Goal: Information Seeking & Learning: Learn about a topic

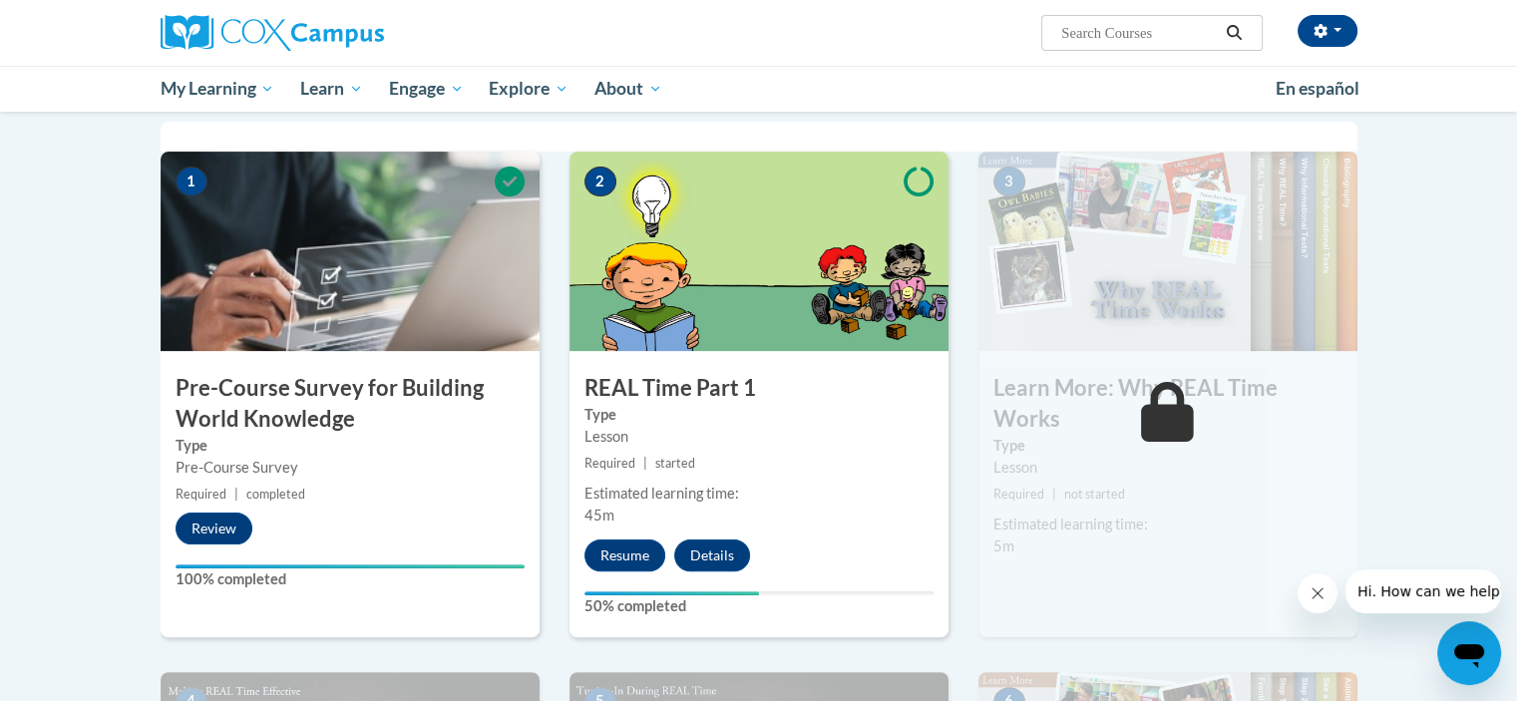
click at [618, 561] on button "Resume" at bounding box center [624, 555] width 81 height 32
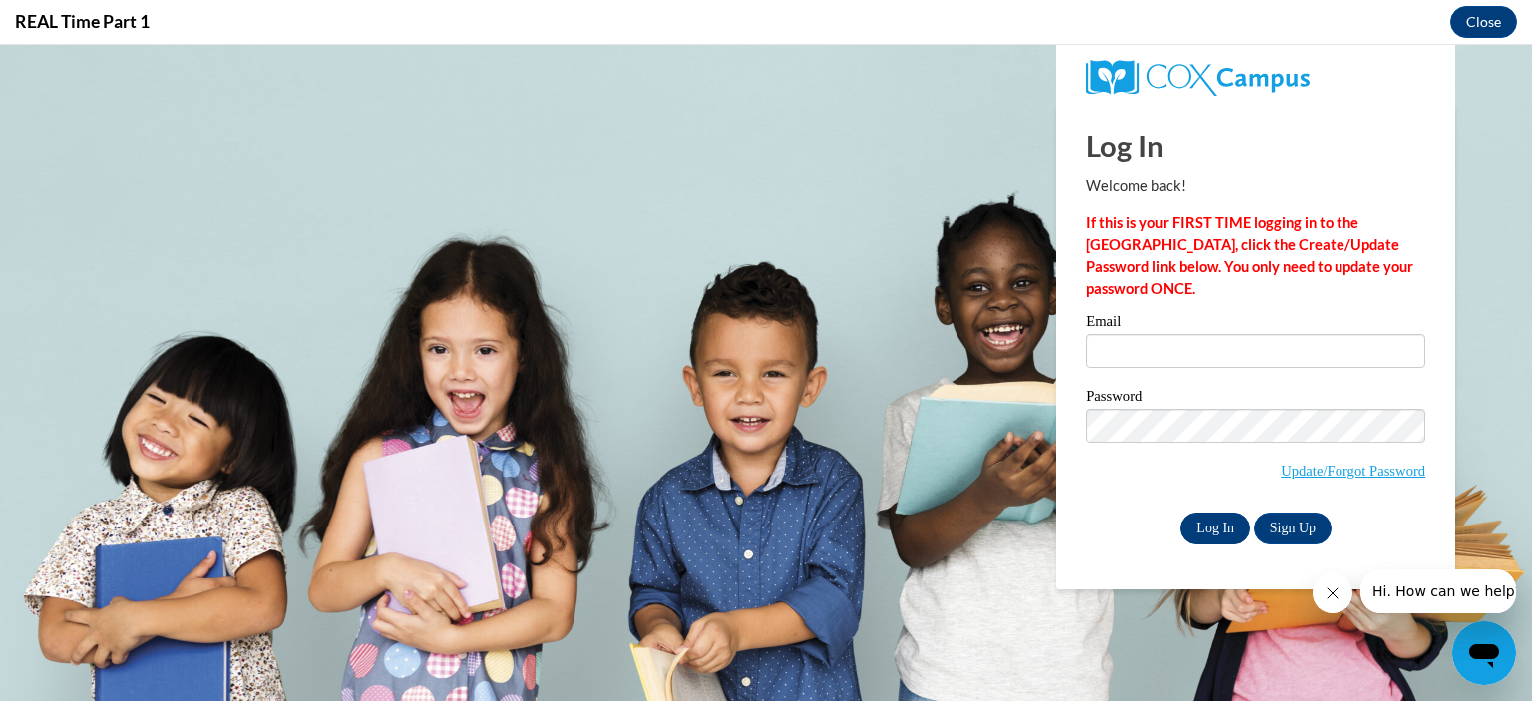
type input "dmcastaneda@johnstoncc.edu"
click at [1193, 530] on input "Log In" at bounding box center [1215, 529] width 70 height 32
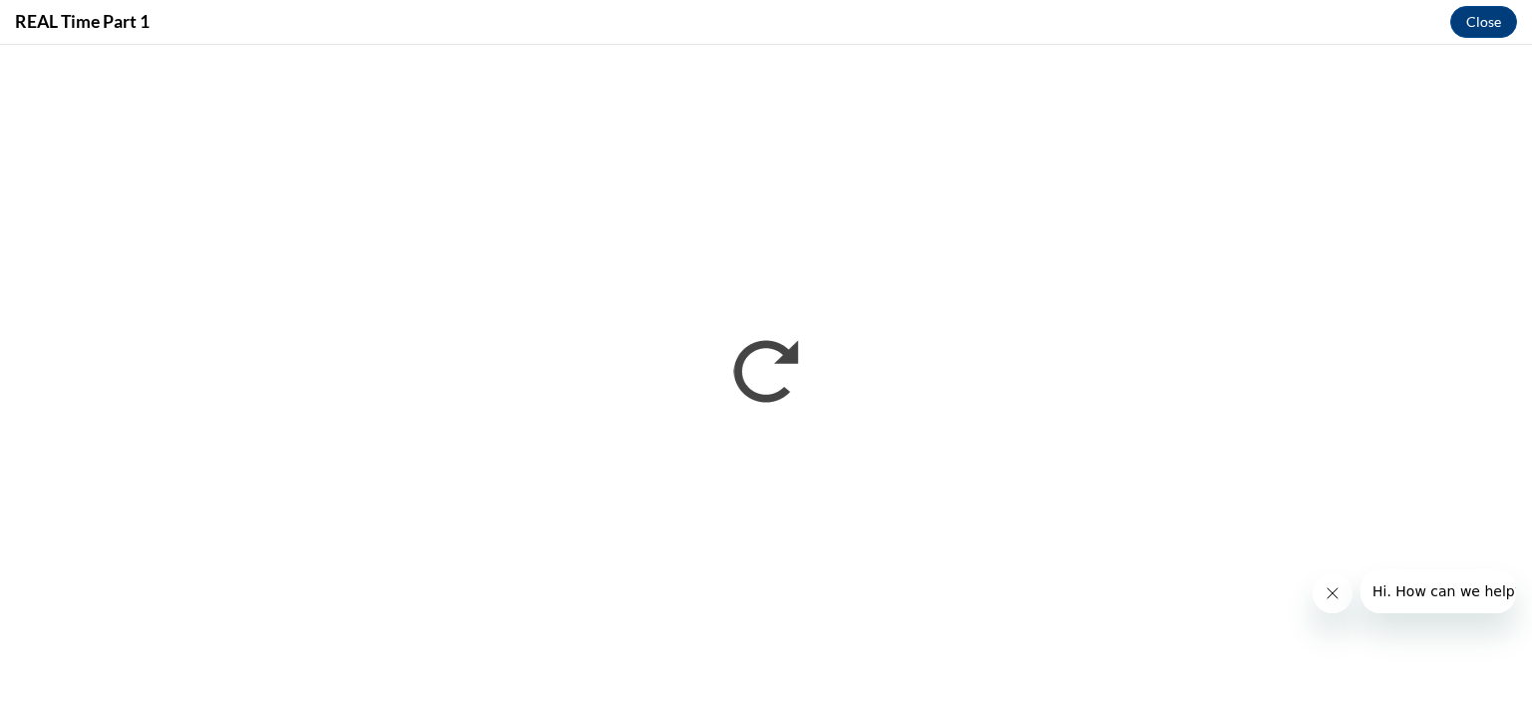
click at [1325, 602] on button "Close message from company" at bounding box center [1331, 593] width 40 height 40
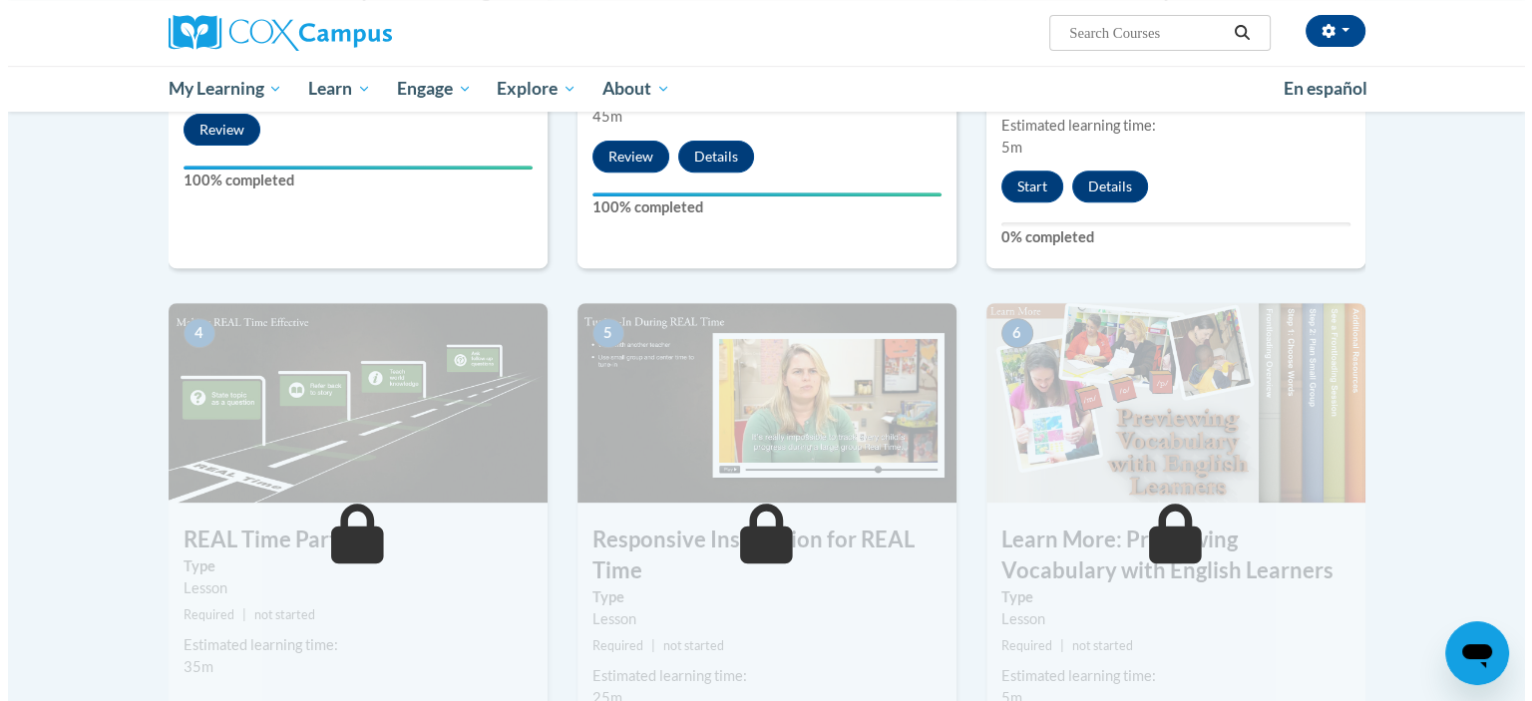
scroll to position [598, 0]
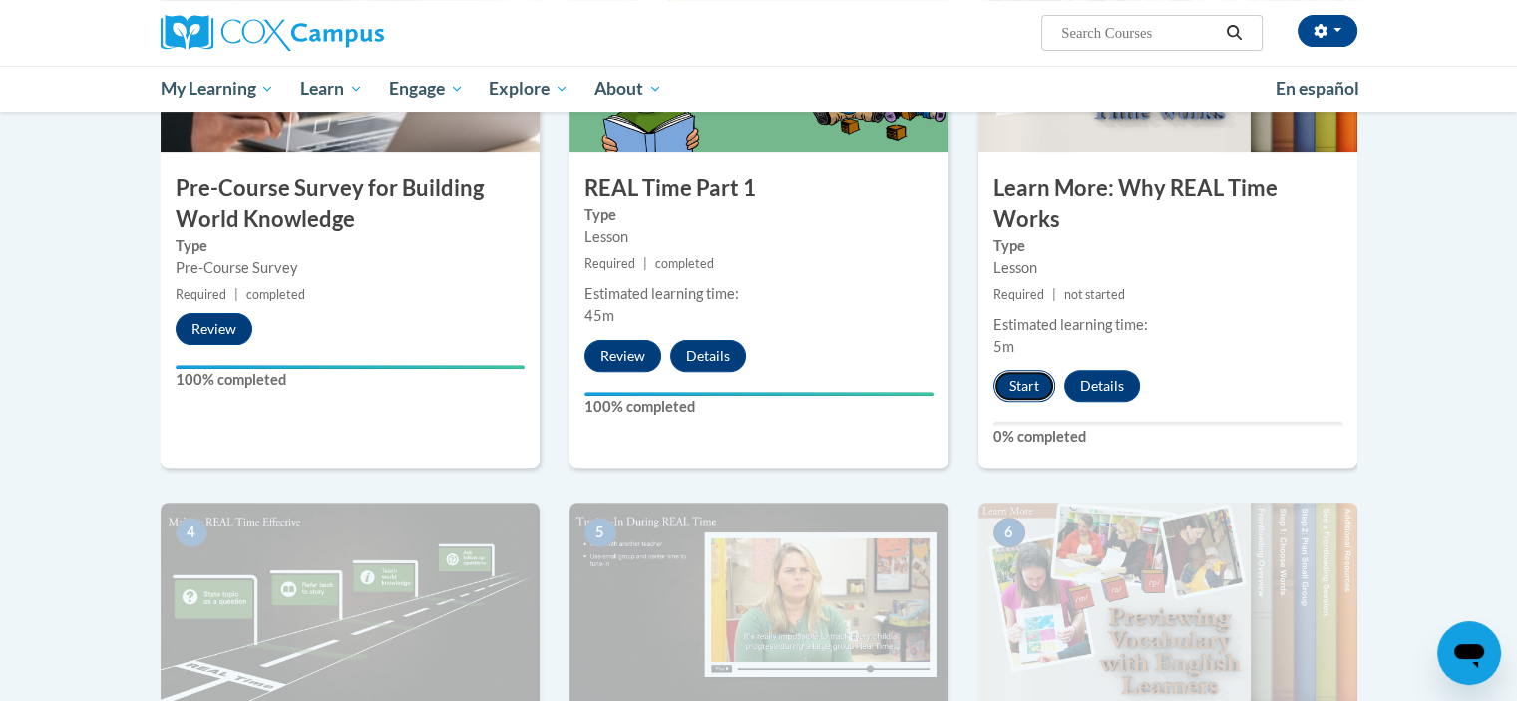
click at [1024, 390] on button "Start" at bounding box center [1024, 386] width 62 height 32
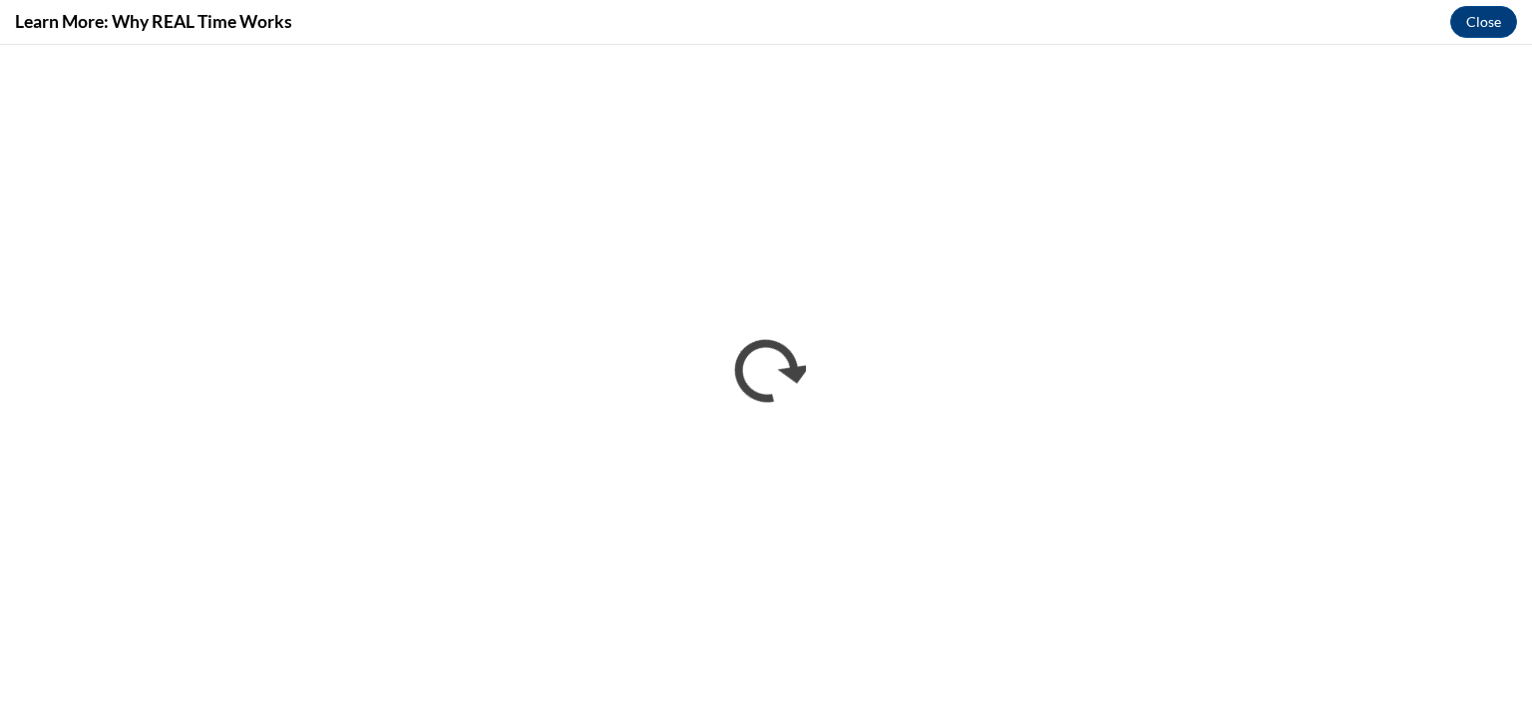
scroll to position [0, 0]
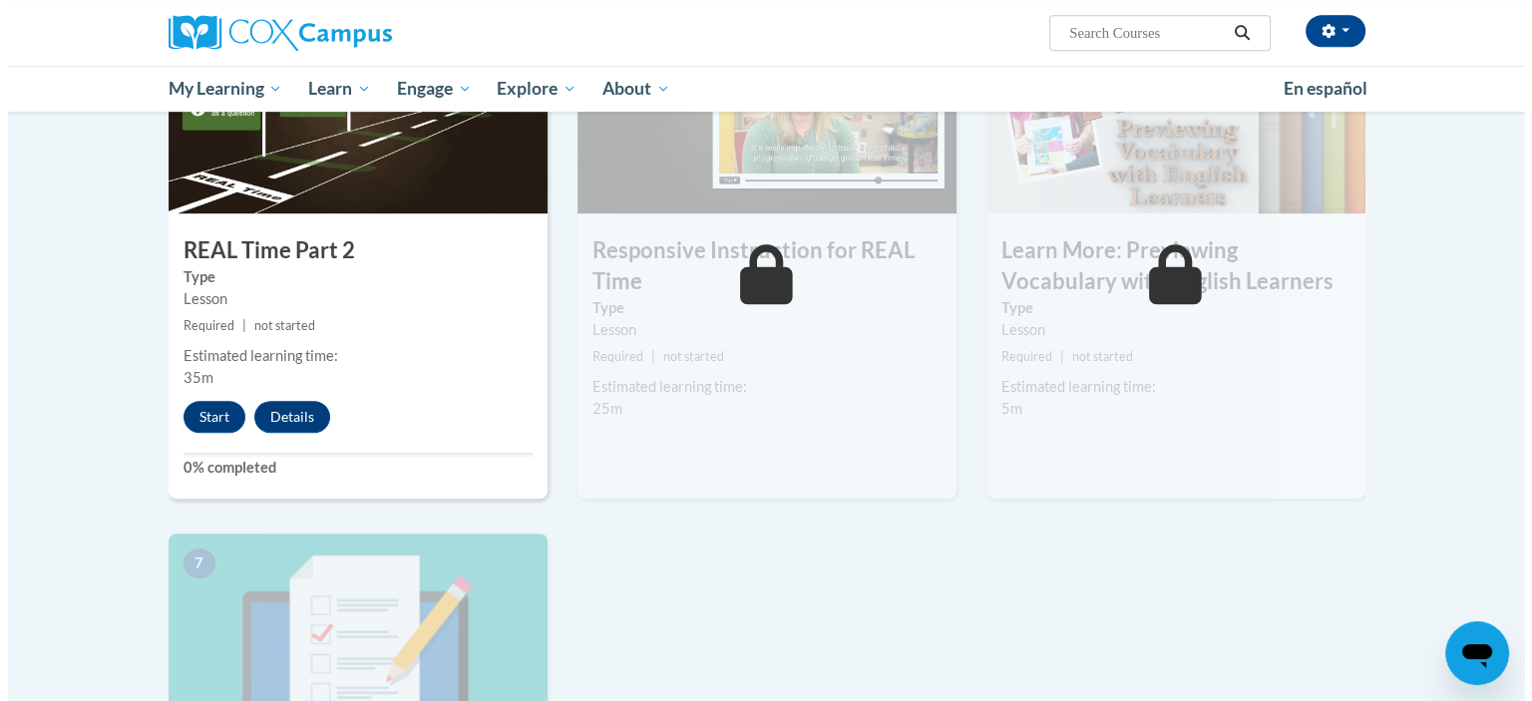
scroll to position [1097, 0]
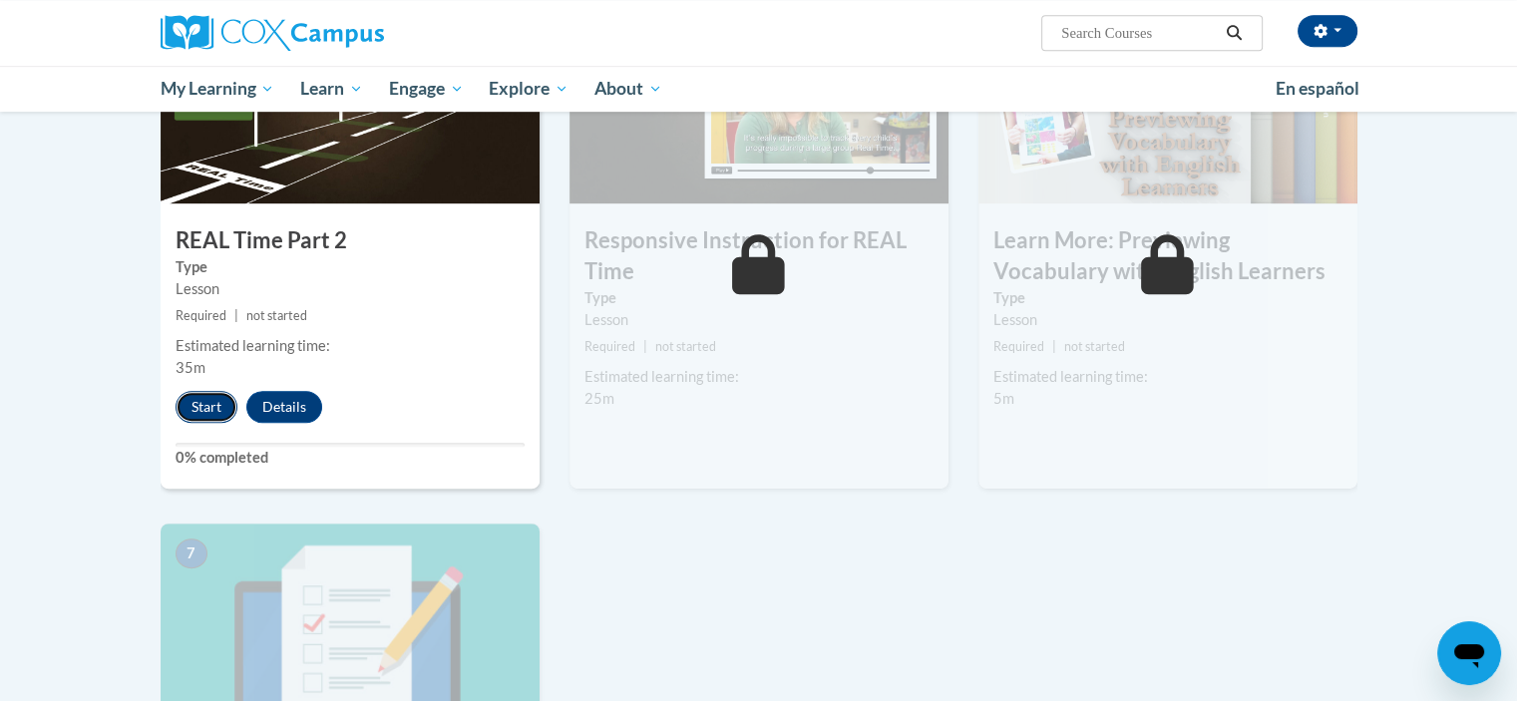
click at [195, 411] on button "Start" at bounding box center [206, 407] width 62 height 32
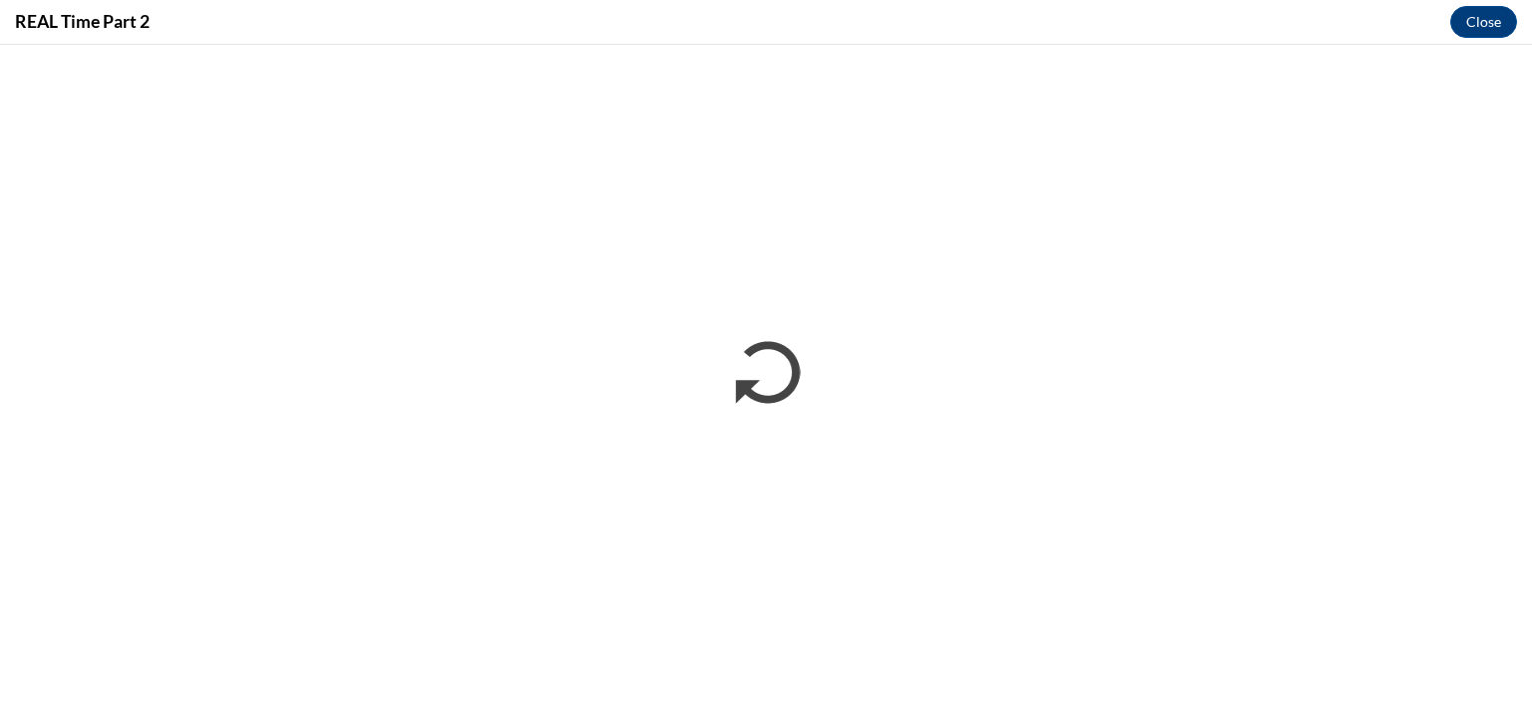
scroll to position [0, 0]
